Goal: Information Seeking & Learning: Understand process/instructions

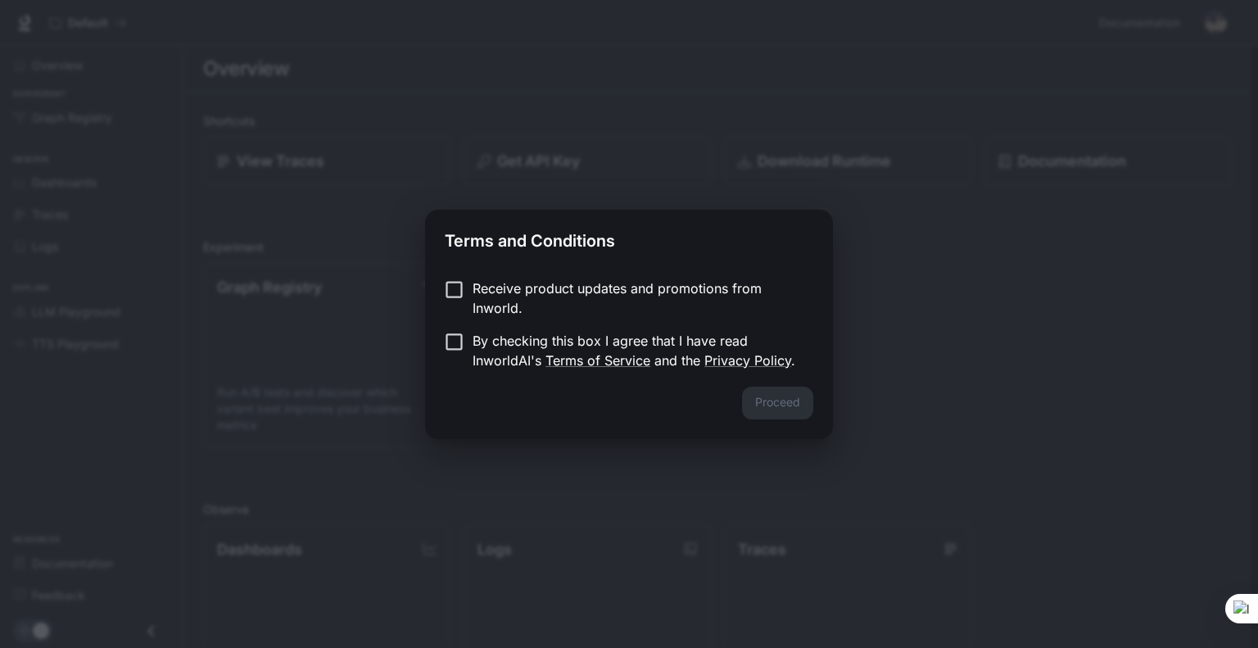
click at [477, 282] on p "Receive product updates and promotions from Inworld." at bounding box center [637, 297] width 328 height 39
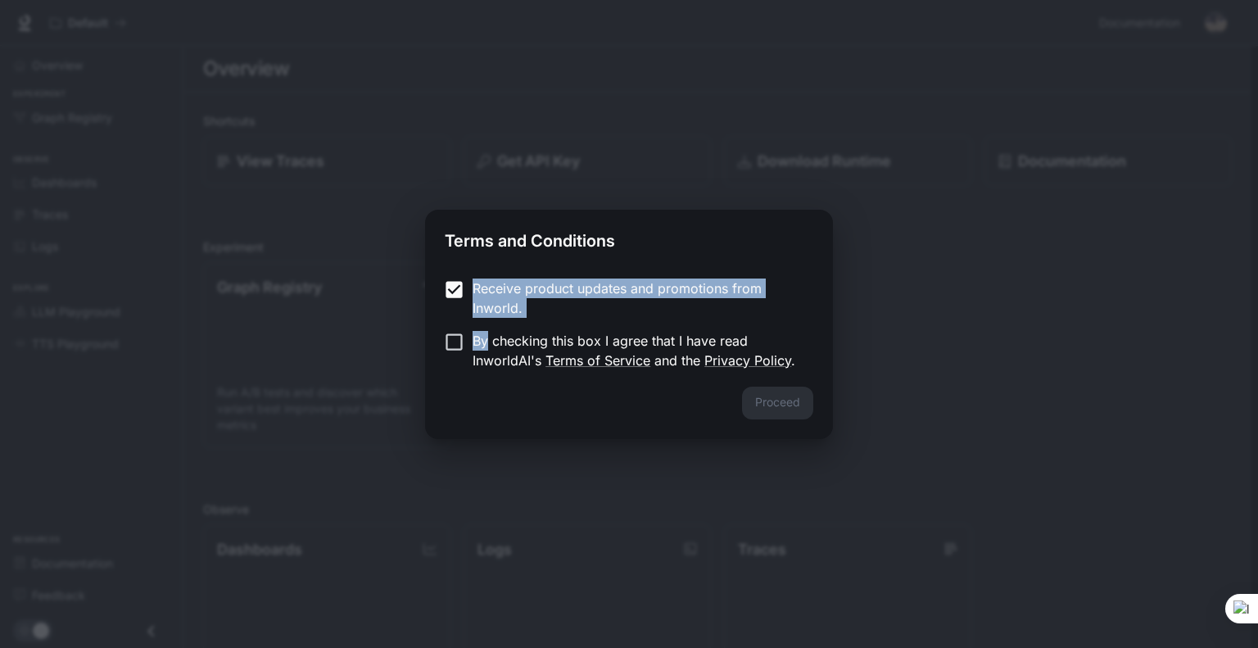
click at [452, 344] on form "Receive product updates and promotions from Inworld. By checking this box I agr…" at bounding box center [629, 324] width 369 height 92
click at [767, 396] on button "Proceed" at bounding box center [777, 403] width 71 height 33
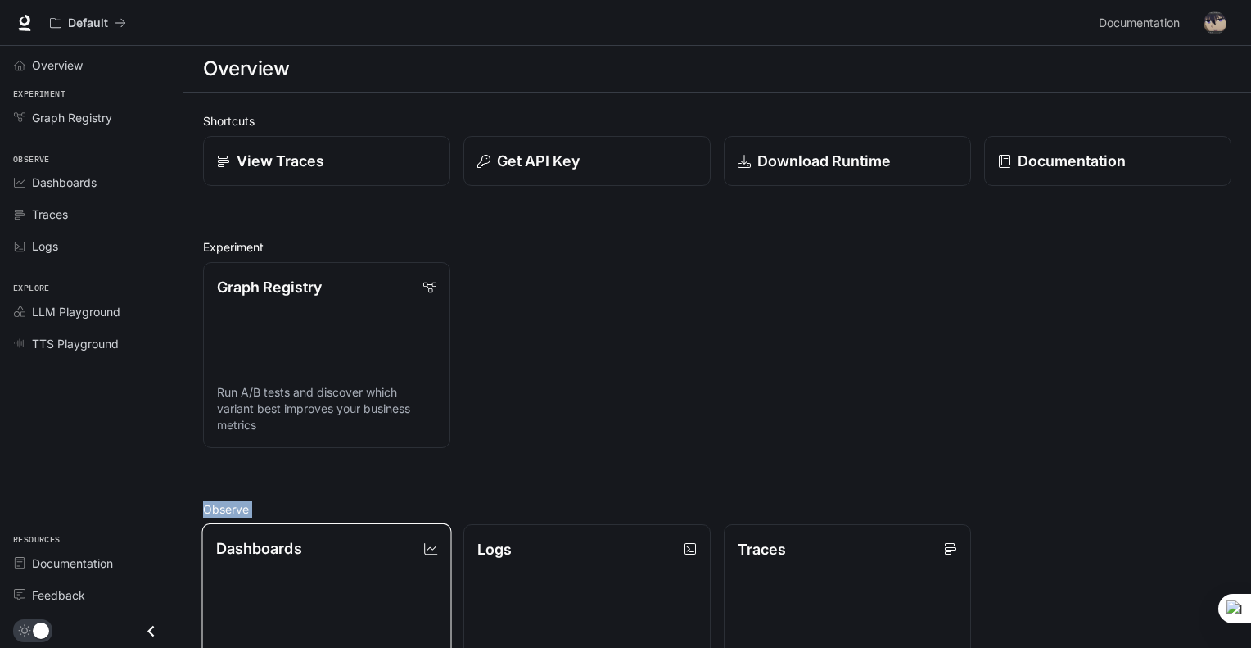
drag, startPoint x: 531, startPoint y: 284, endPoint x: 418, endPoint y: 562, distance: 299.8
click at [418, 562] on div "Shortcuts View Traces Get API Key Download Runtime Documentation Experiment Gra…" at bounding box center [717, 541] width 1029 height 859
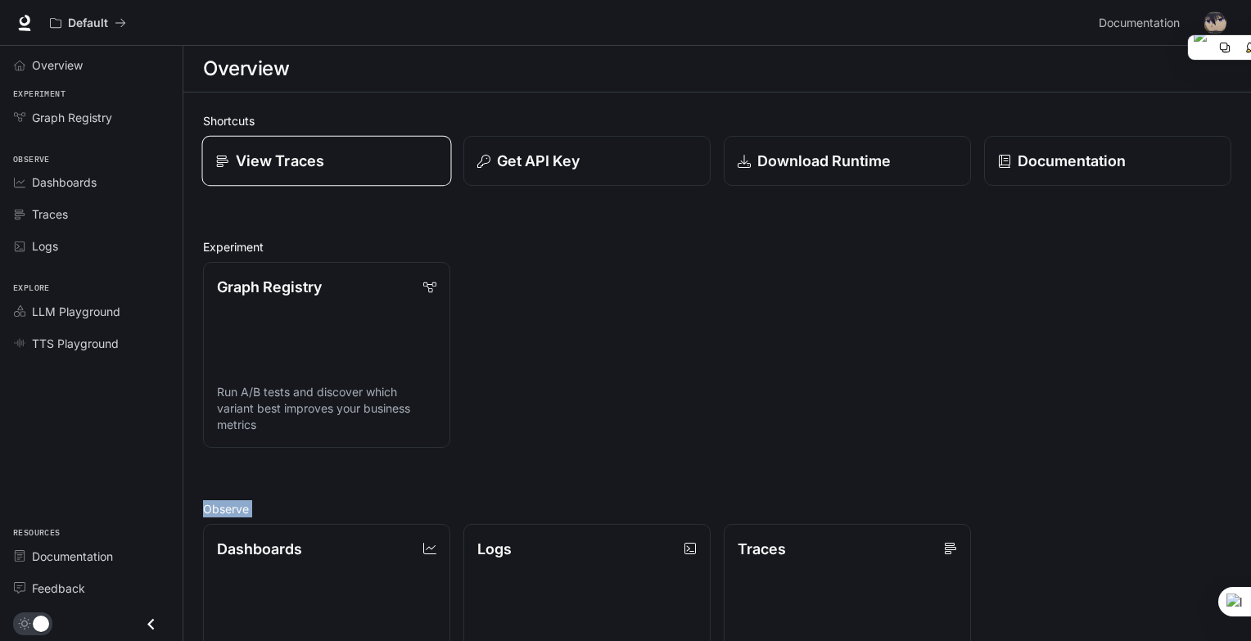
click at [422, 161] on div "View Traces" at bounding box center [327, 161] width 222 height 22
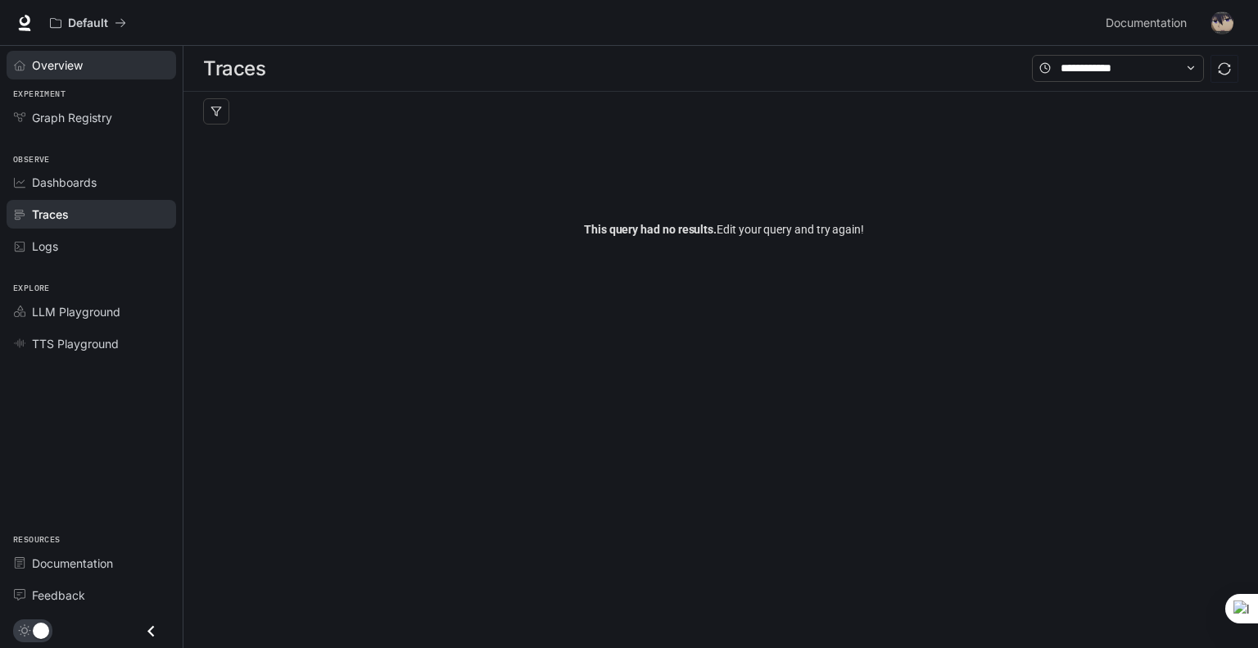
click at [21, 66] on icon "Overview" at bounding box center [19, 65] width 11 height 11
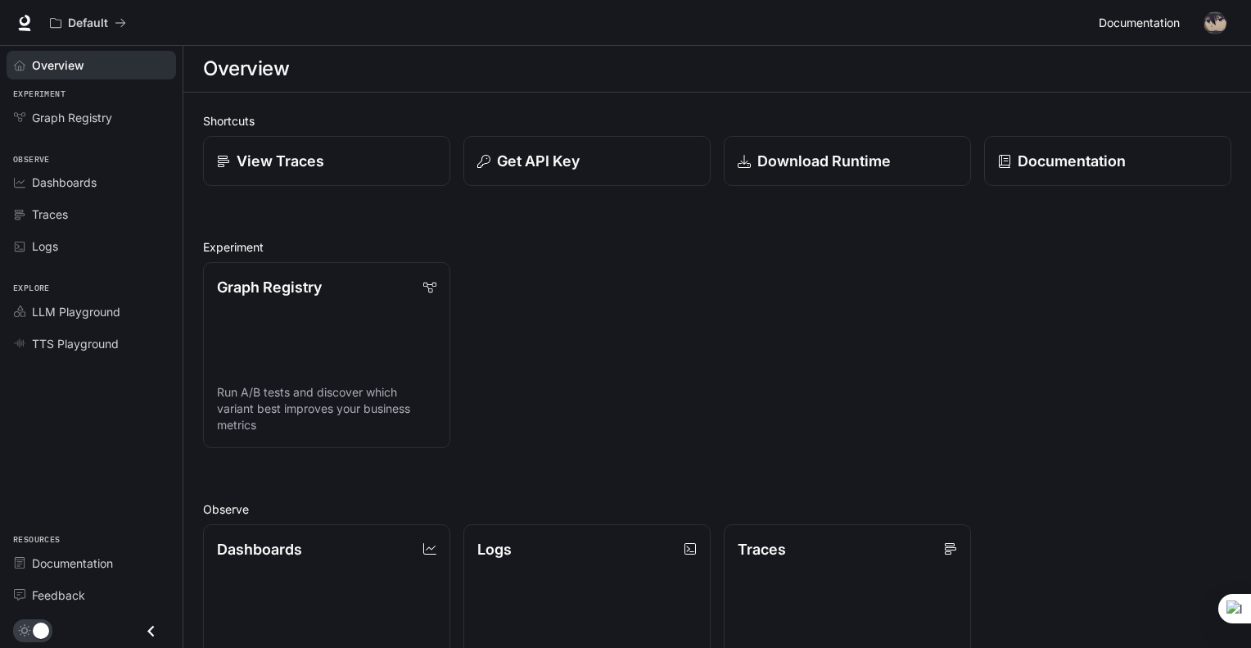
click at [1135, 29] on span "Documentation" at bounding box center [1139, 23] width 81 height 20
click at [1238, 215] on div "Shortcuts View Traces Get API Key Download Runtime Documentation Experiment Gra…" at bounding box center [717, 542] width 1068 height 898
drag, startPoint x: 1238, startPoint y: 215, endPoint x: 1257, endPoint y: 261, distance: 49.6
click at [1251, 261] on html "Skip to main content Default Documentation Documentation Portal Overview Experi…" at bounding box center [625, 495] width 1251 height 991
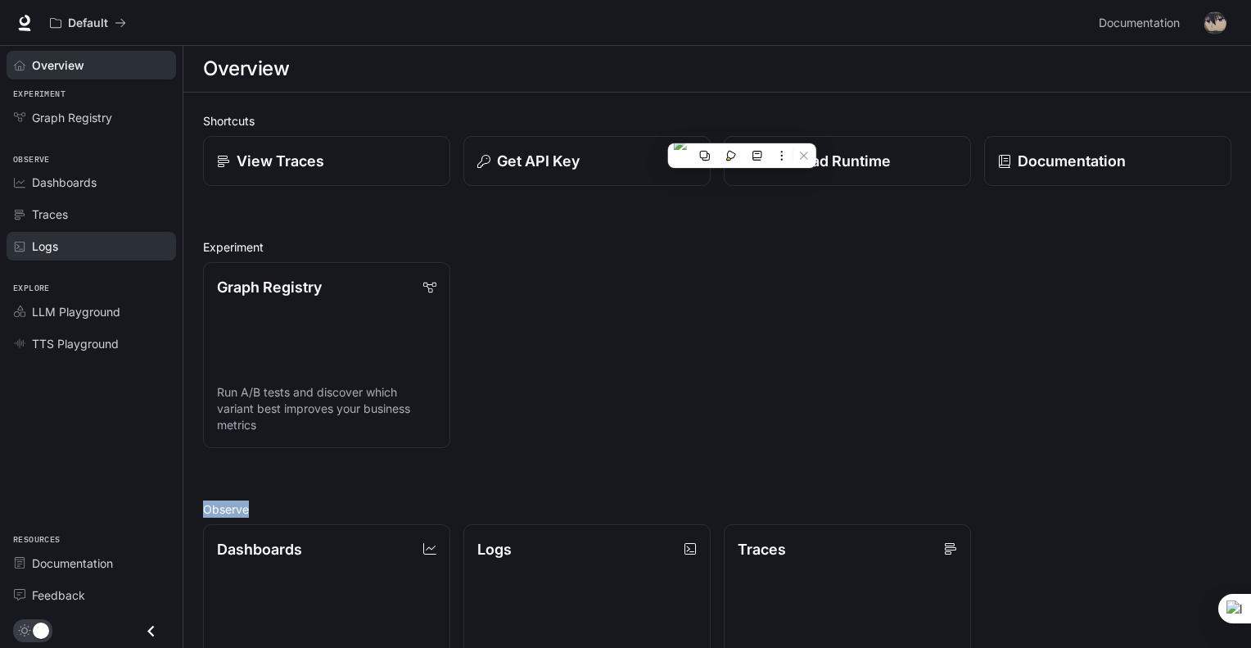
click at [118, 238] on div "Logs" at bounding box center [100, 246] width 137 height 17
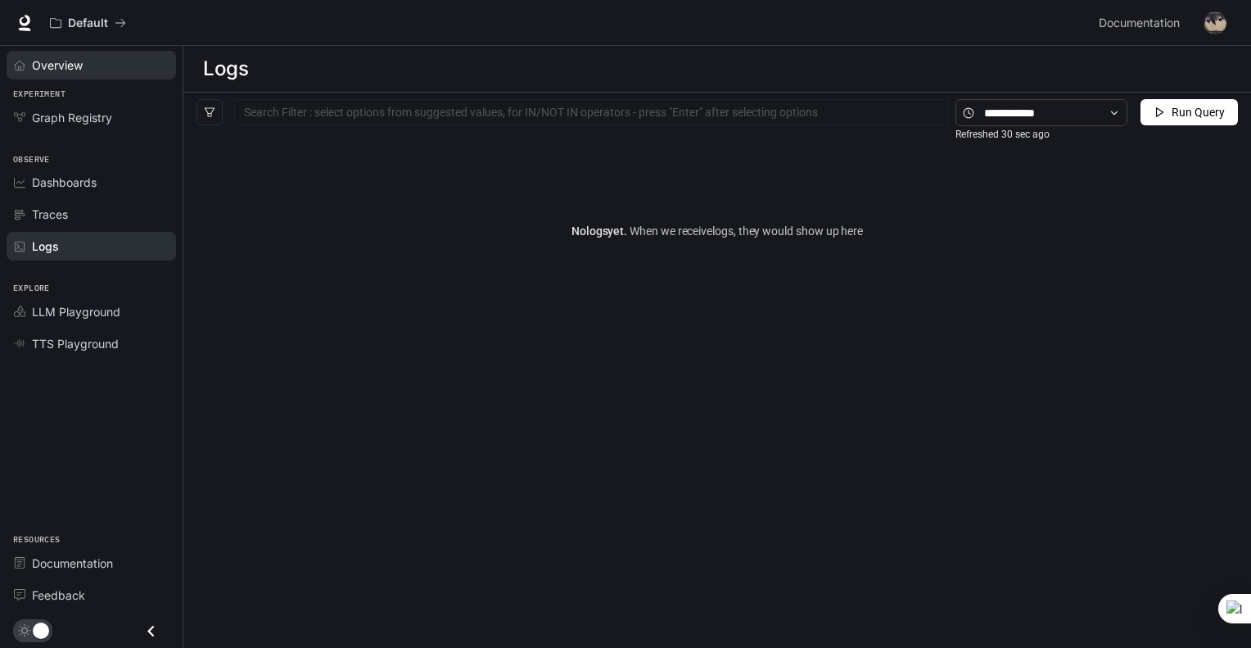
click at [76, 73] on span "Overview" at bounding box center [57, 65] width 51 height 17
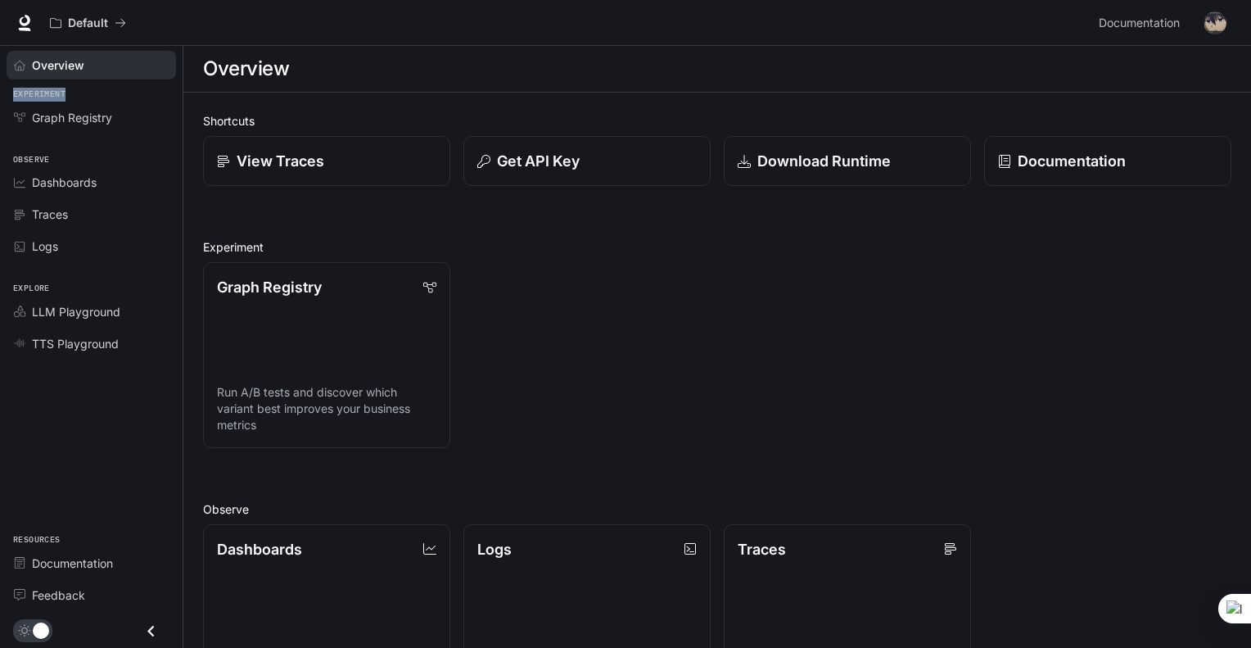
click at [79, 6] on div "Default Documentation Documentation" at bounding box center [625, 23] width 1251 height 46
click at [606, 166] on div "Get API Key" at bounding box center [588, 161] width 222 height 22
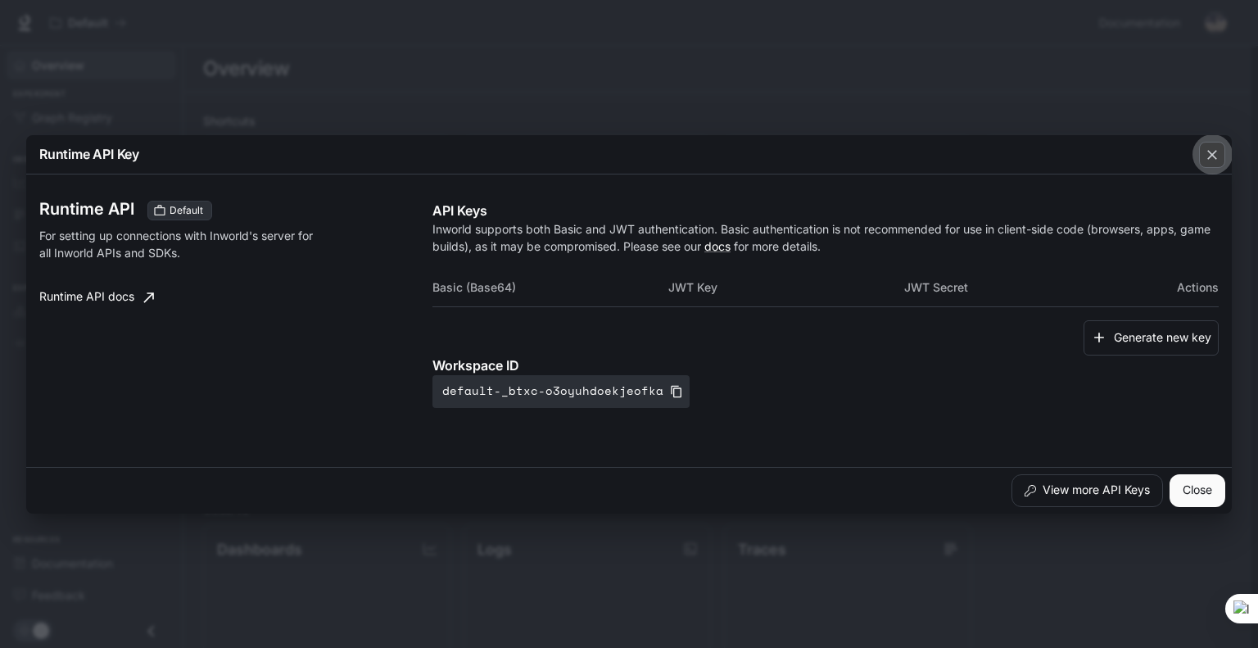
click at [1197, 163] on button "button" at bounding box center [1211, 154] width 39 height 39
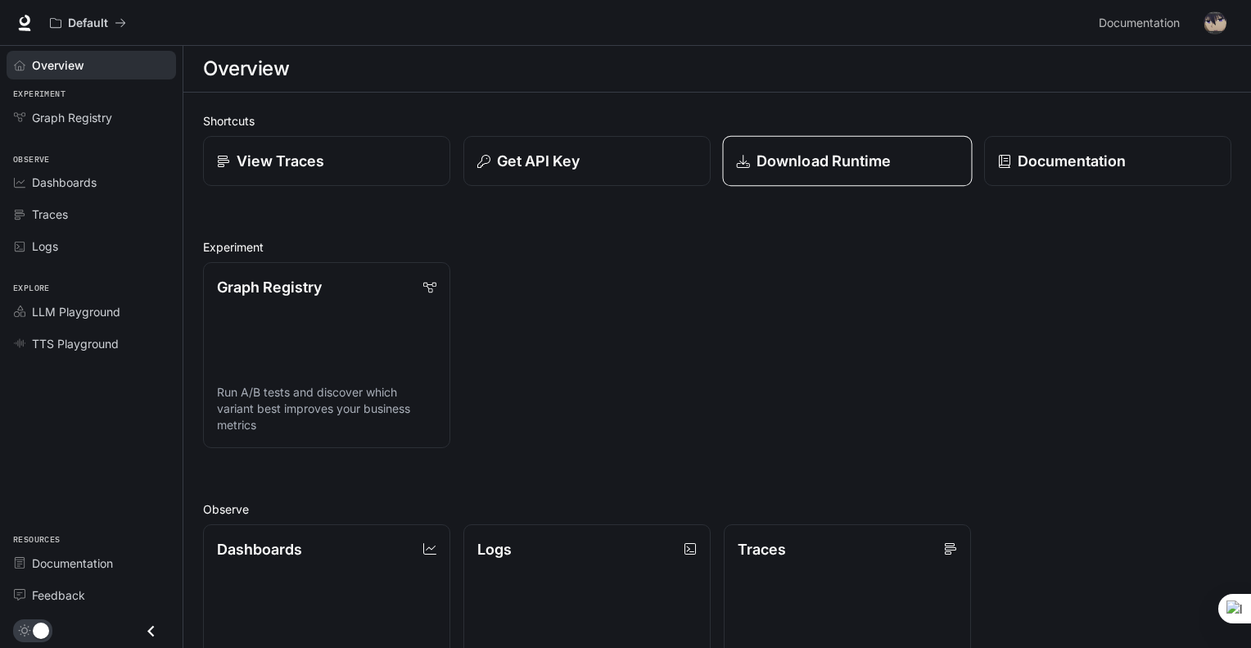
click at [925, 154] on div "Download Runtime" at bounding box center [848, 161] width 222 height 22
